Goal: Navigation & Orientation: Find specific page/section

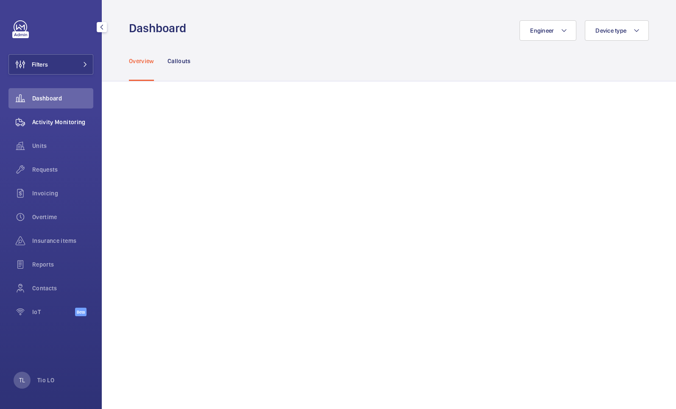
click at [37, 125] on span "Activity Monitoring" at bounding box center [62, 122] width 61 height 8
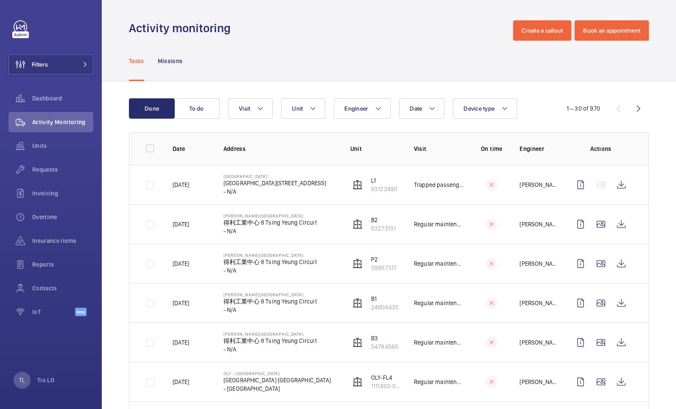
scroll to position [42, 0]
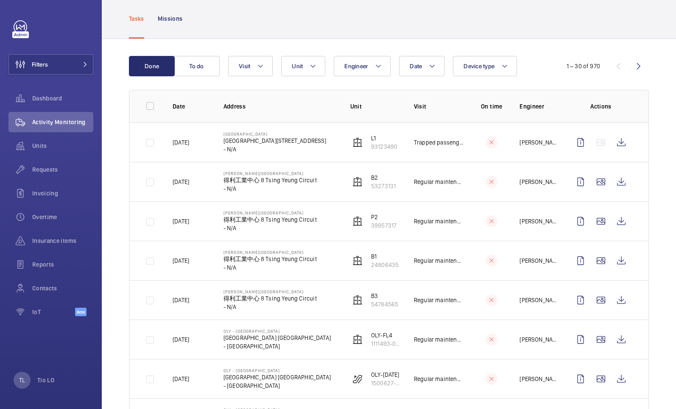
click at [650, 25] on div "Tasks Missions" at bounding box center [389, 18] width 574 height 41
